Goal: Task Accomplishment & Management: Use online tool/utility

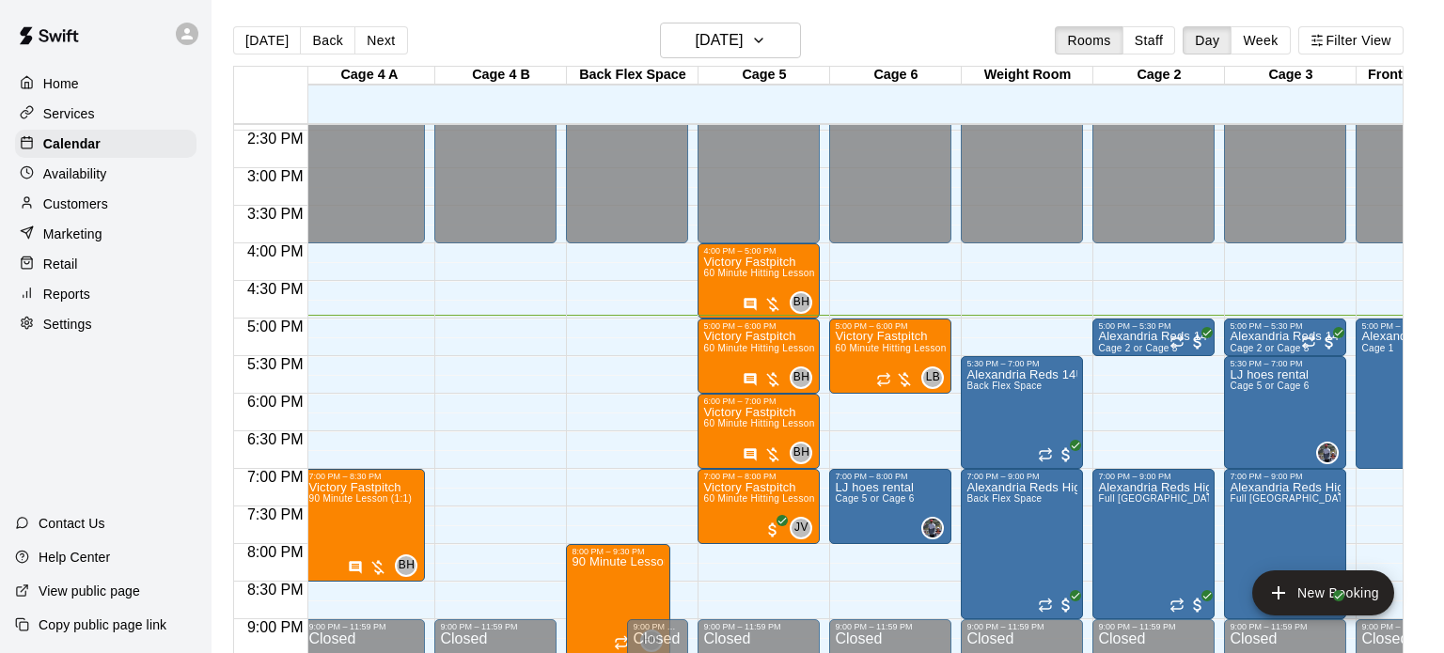
scroll to position [1086, 5]
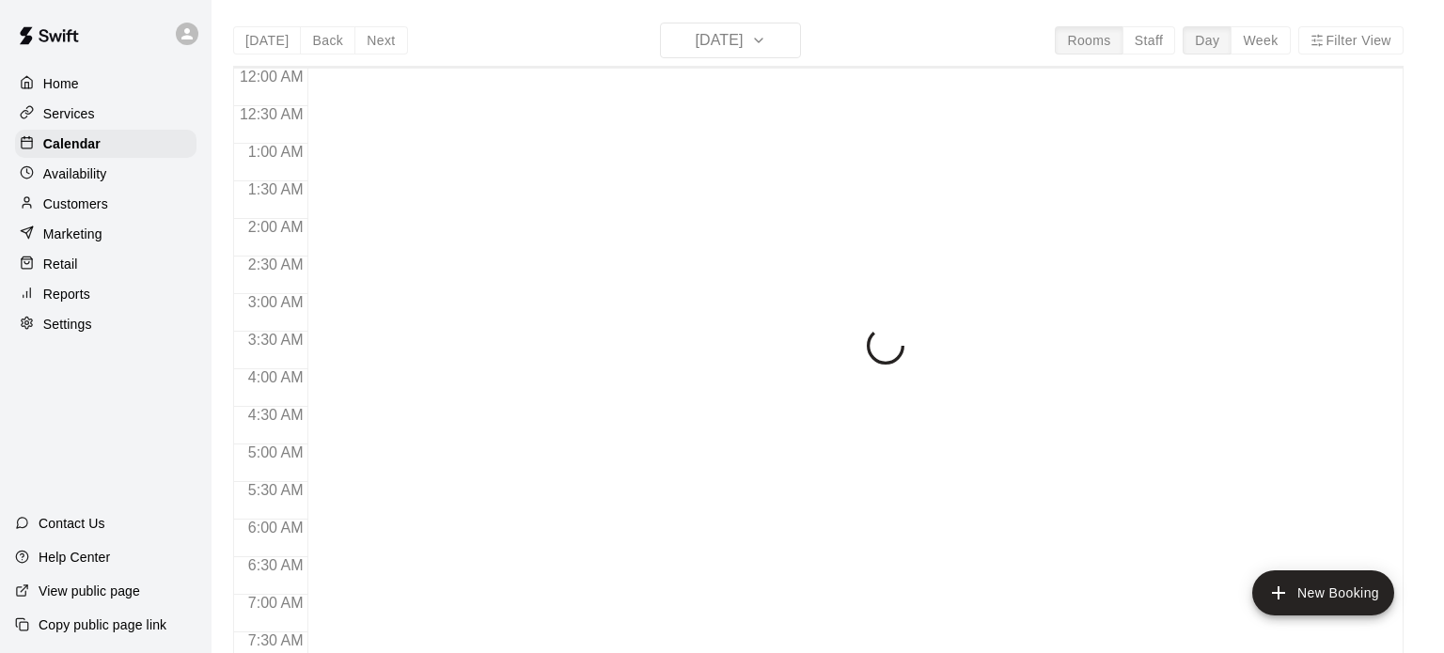
scroll to position [1196, 0]
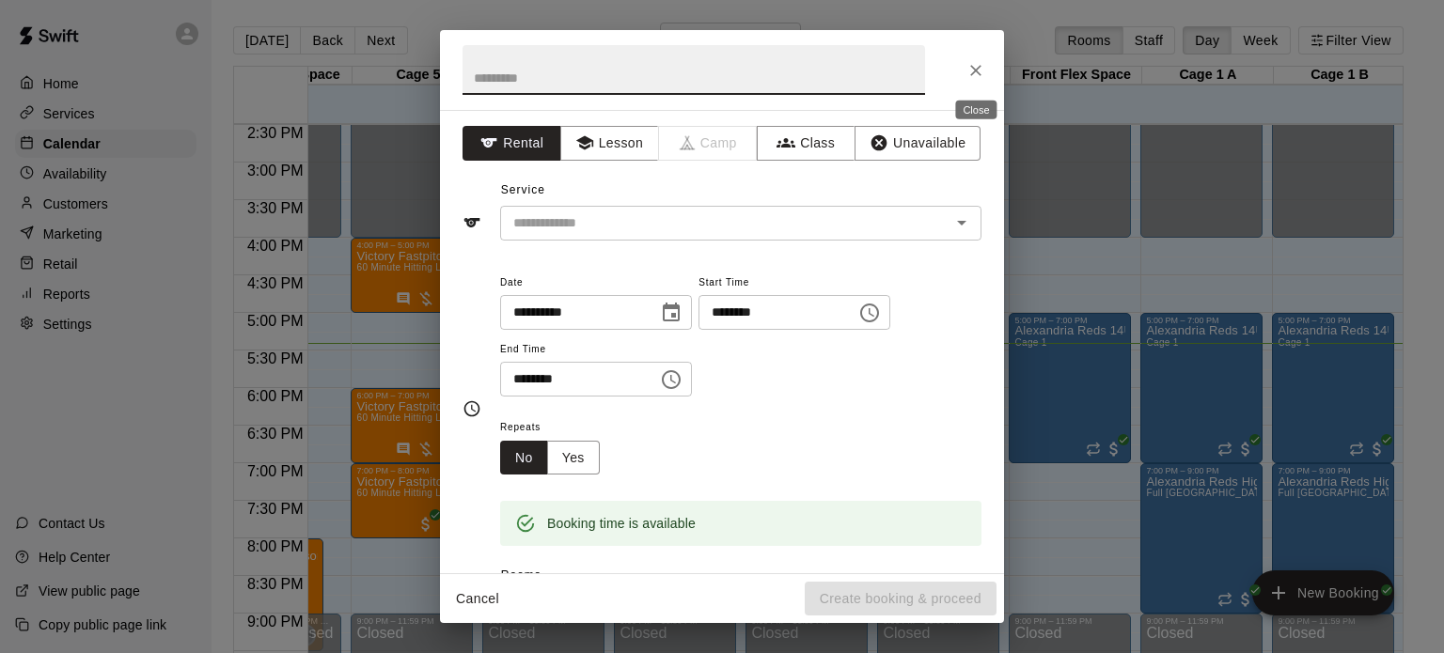
click at [977, 75] on icon "Close" at bounding box center [975, 70] width 19 height 19
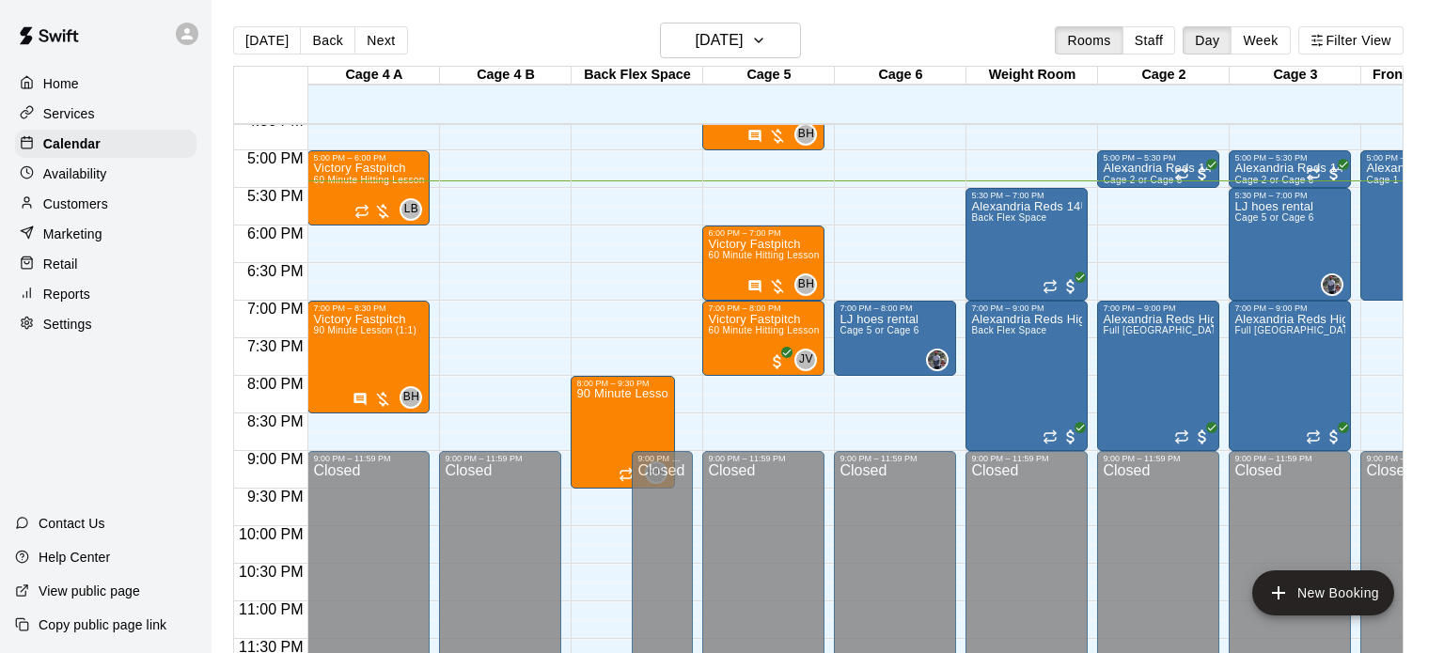
click at [670, 458] on div "9:00 PM – 11:59 PM" at bounding box center [662, 458] width 50 height 9
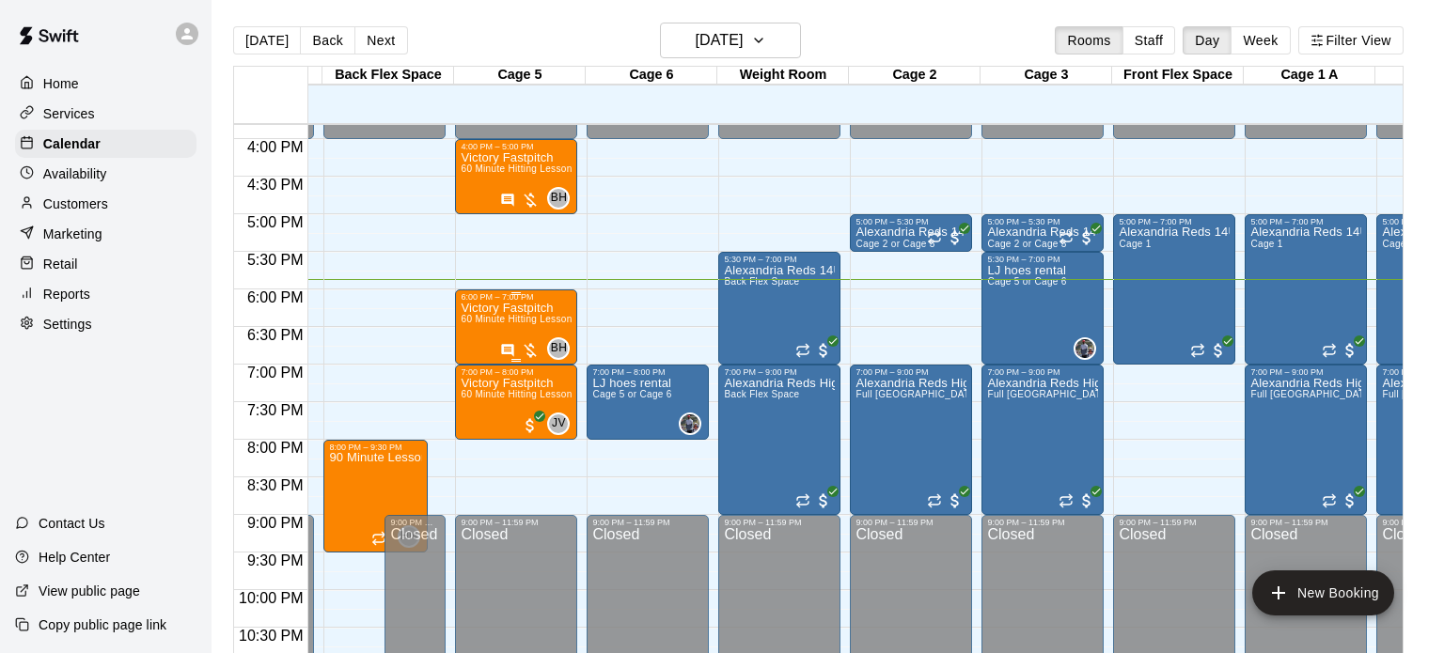
scroll to position [0, 247]
